Goal: Task Accomplishment & Management: Manage account settings

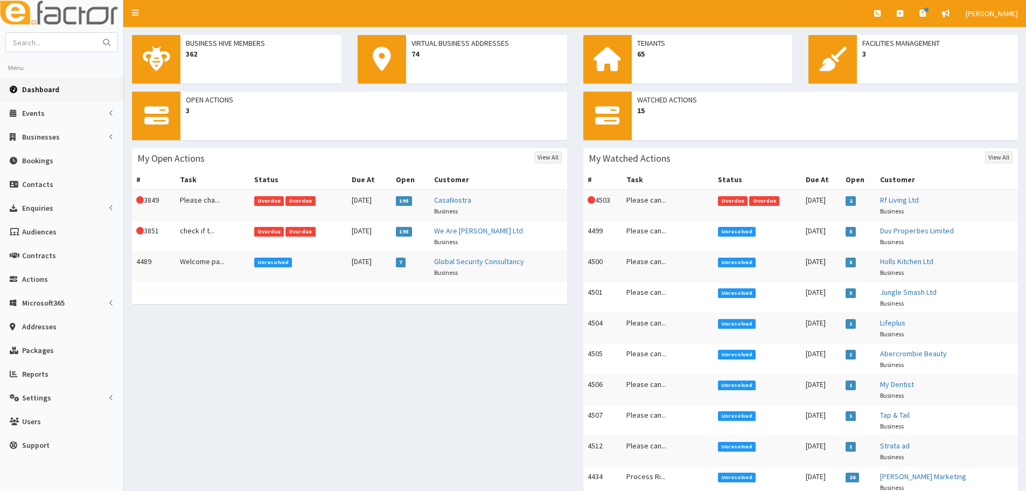
click at [57, 90] on span "Dashboard" at bounding box center [40, 90] width 37 height 10
click at [658, 237] on td "Please can..." at bounding box center [667, 236] width 91 height 31
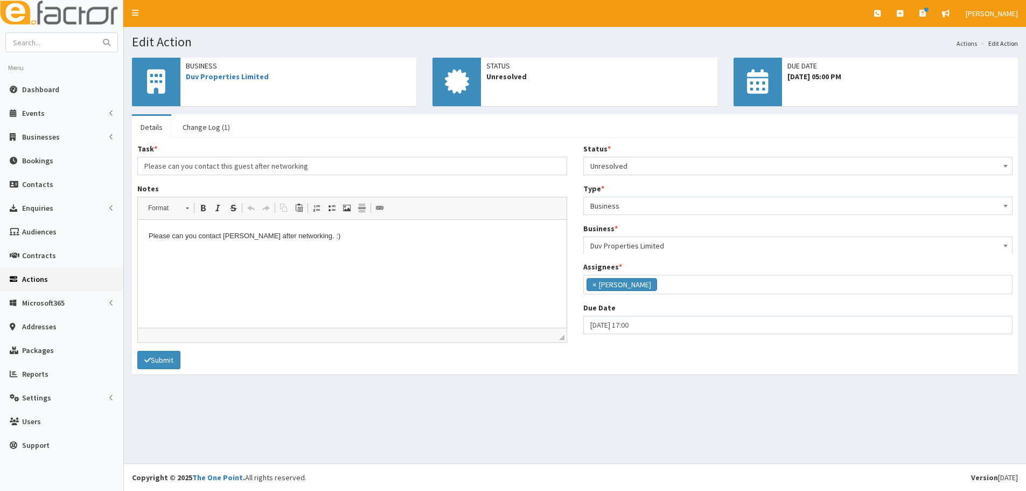
scroll to position [130, 0]
click at [36, 89] on span "Dashboard" at bounding box center [40, 90] width 37 height 10
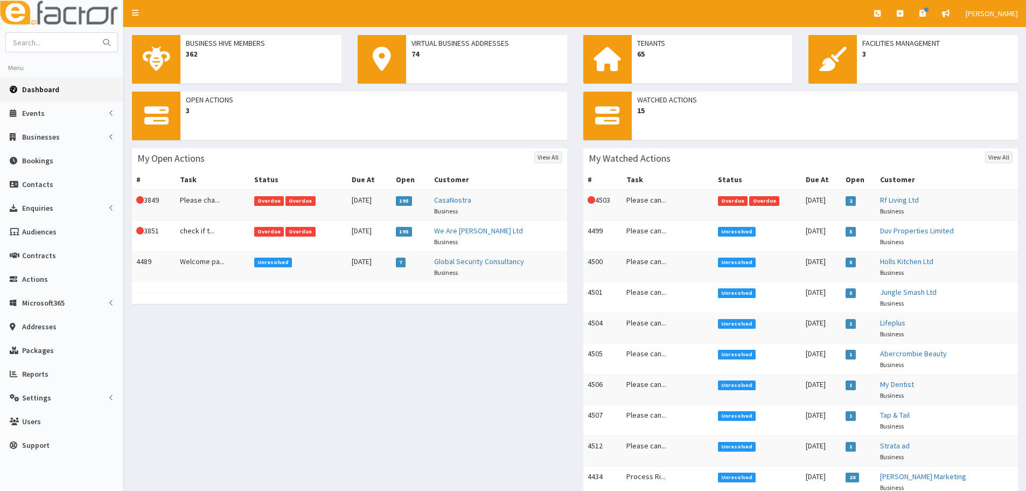
click at [432, 389] on div "Open Actions 3 My Open Actions View All # Task Status Due At Open Customer This…" at bounding box center [575, 388] width 902 height 592
